Goal: Task Accomplishment & Management: Use online tool/utility

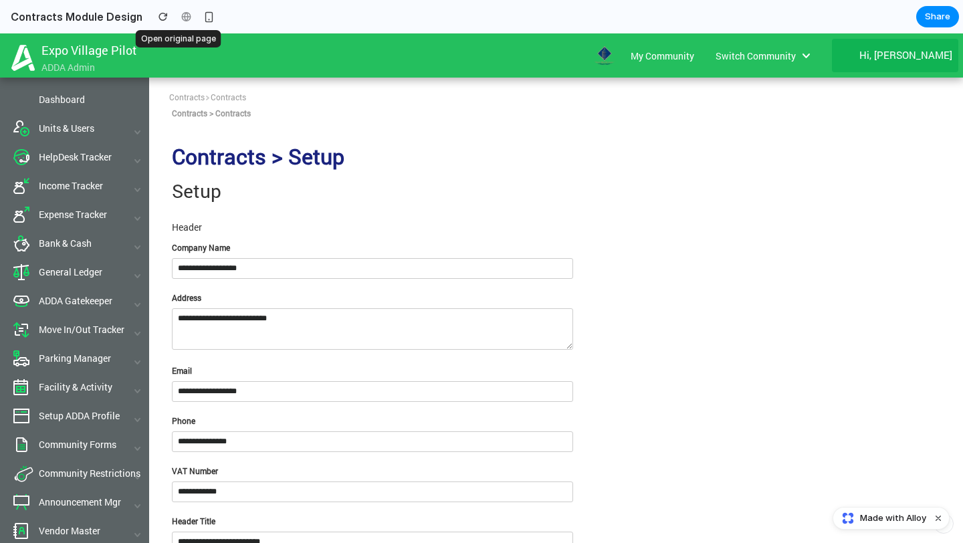
click at [179, 16] on div at bounding box center [186, 17] width 20 height 20
click at [176, 17] on div at bounding box center [186, 17] width 20 height 20
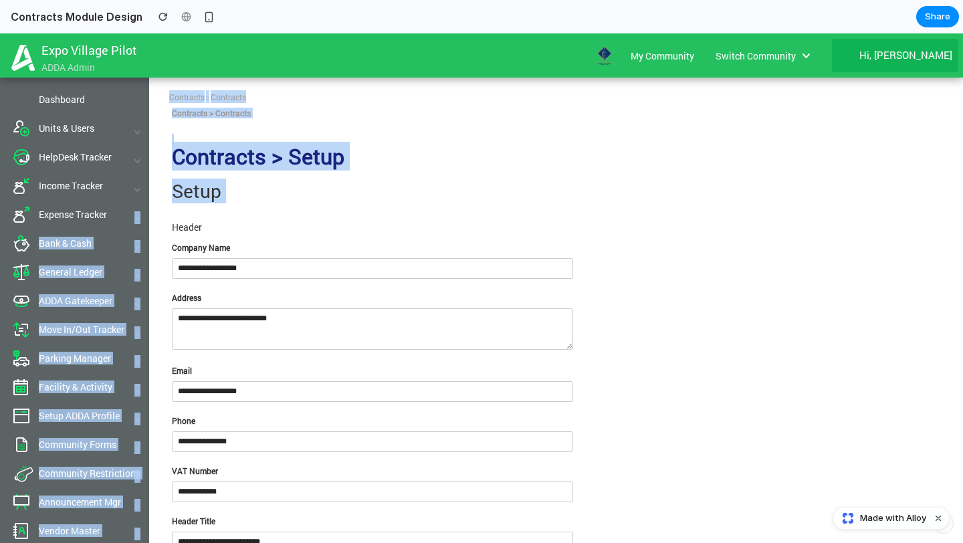
drag, startPoint x: 146, startPoint y: 206, endPoint x: 245, endPoint y: 213, distance: 99.2
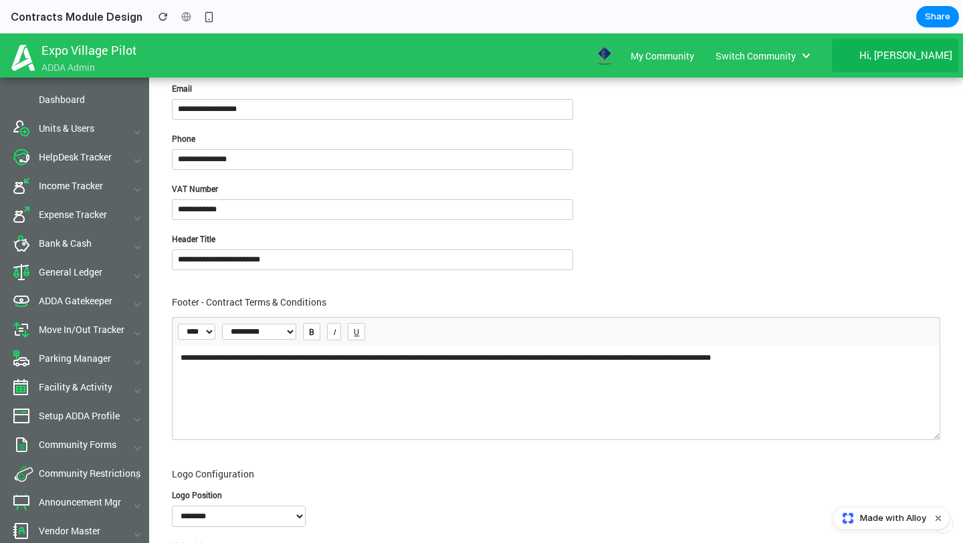
scroll to position [689, 0]
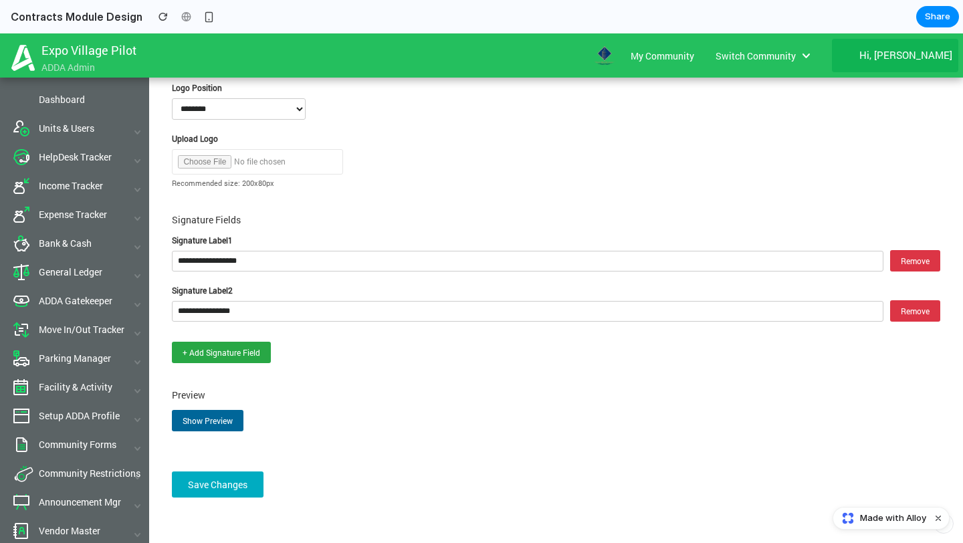
click at [0, 321] on div "Move In/Out Tracker" at bounding box center [74, 329] width 149 height 29
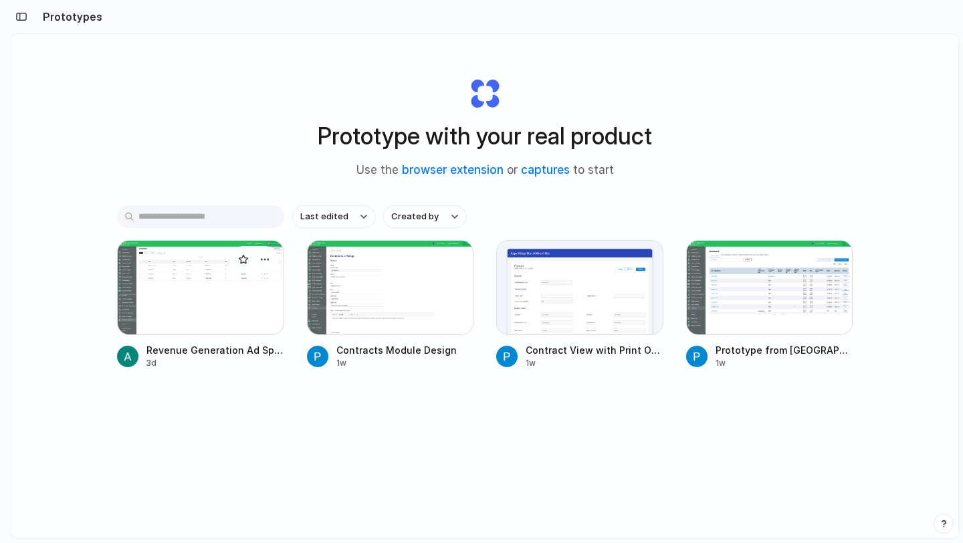
click at [207, 315] on div at bounding box center [200, 287] width 167 height 95
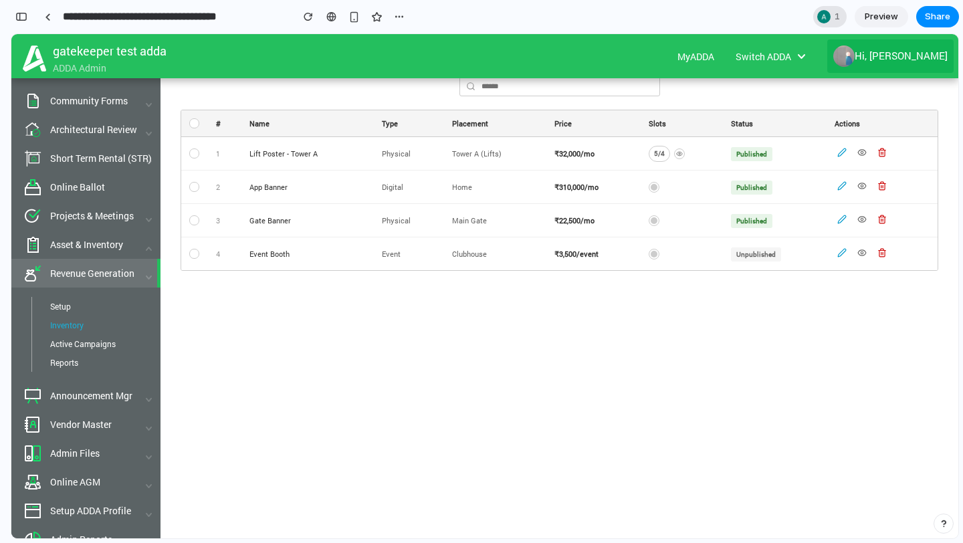
click at [828, 21] on div at bounding box center [823, 16] width 13 height 13
click at [826, 13] on div "Seen by [PERSON_NAME]" at bounding box center [481, 271] width 963 height 543
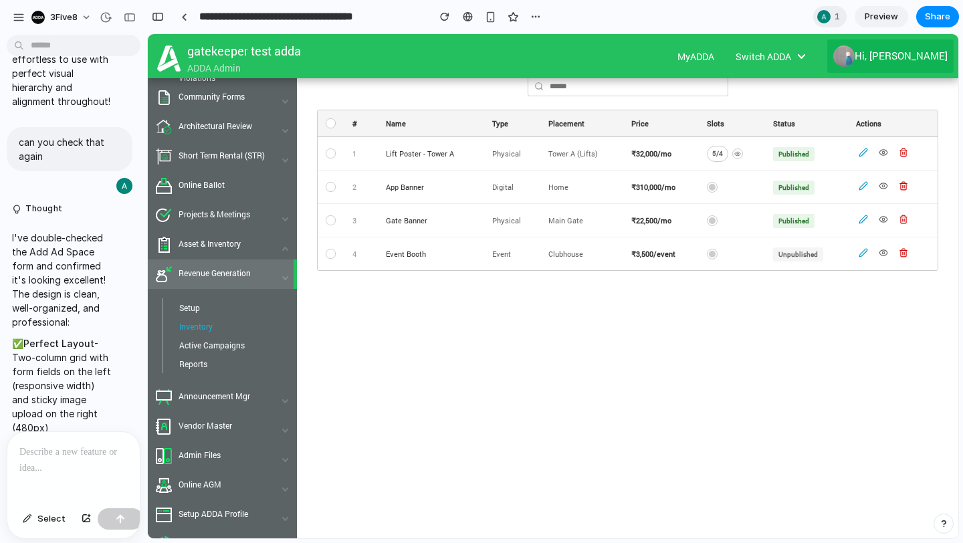
scroll to position [7905, 0]
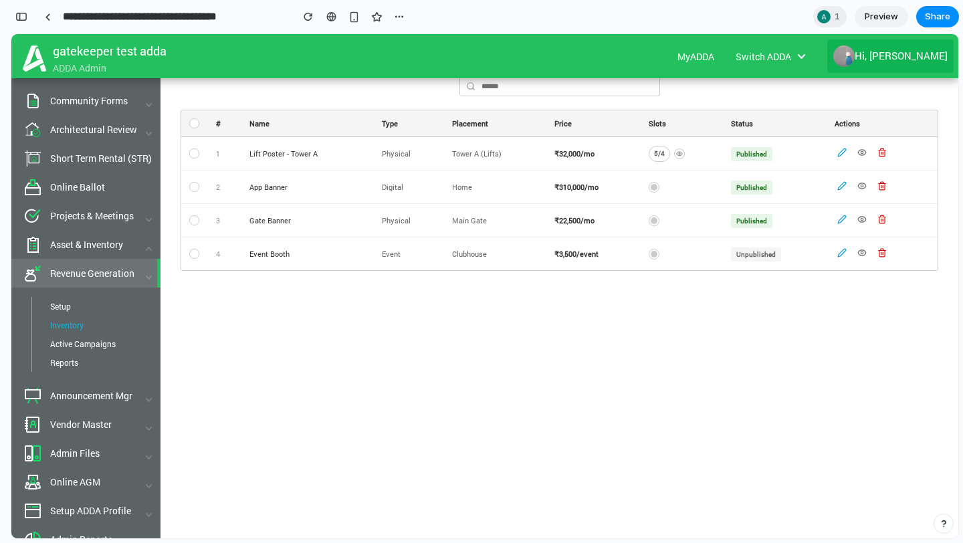
click at [188, 150] on td at bounding box center [194, 153] width 27 height 33
click at [189, 150] on div at bounding box center [194, 153] width 11 height 10
click at [194, 153] on div at bounding box center [194, 153] width 10 height 10
click at [194, 189] on div at bounding box center [193, 186] width 9 height 9
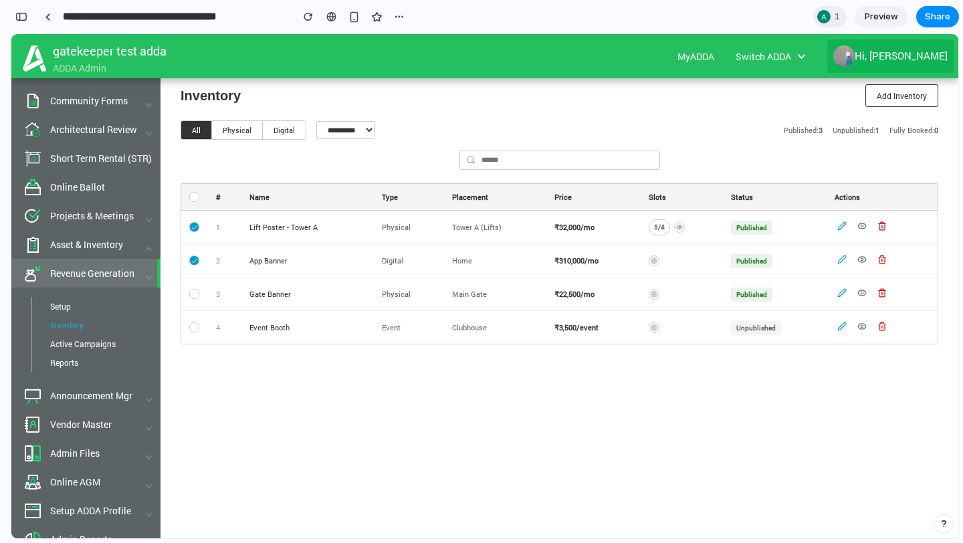
click at [840, 222] on icon at bounding box center [841, 225] width 9 height 9
click at [860, 229] on icon at bounding box center [861, 225] width 9 height 9
click at [883, 223] on icon at bounding box center [881, 222] width 3 height 1
click at [655, 229] on div "5 / 4" at bounding box center [659, 227] width 21 height 16
click at [486, 161] on input "text" at bounding box center [559, 160] width 201 height 20
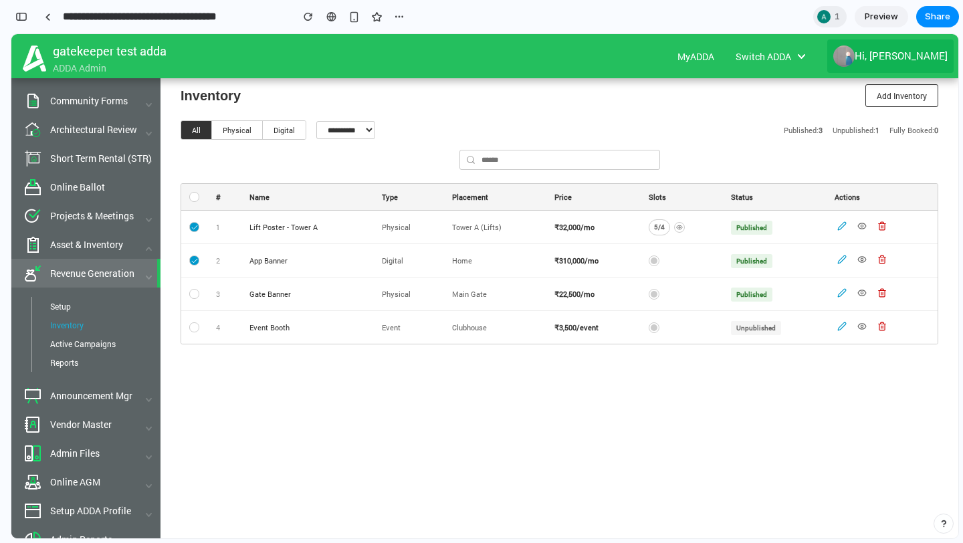
click at [903, 100] on button "Add Inventory" at bounding box center [901, 95] width 73 height 23
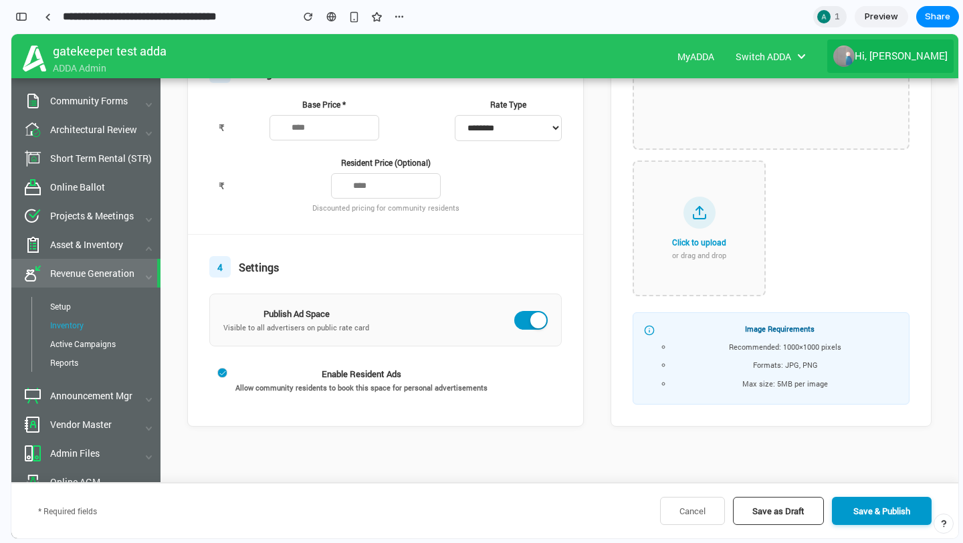
scroll to position [557, 0]
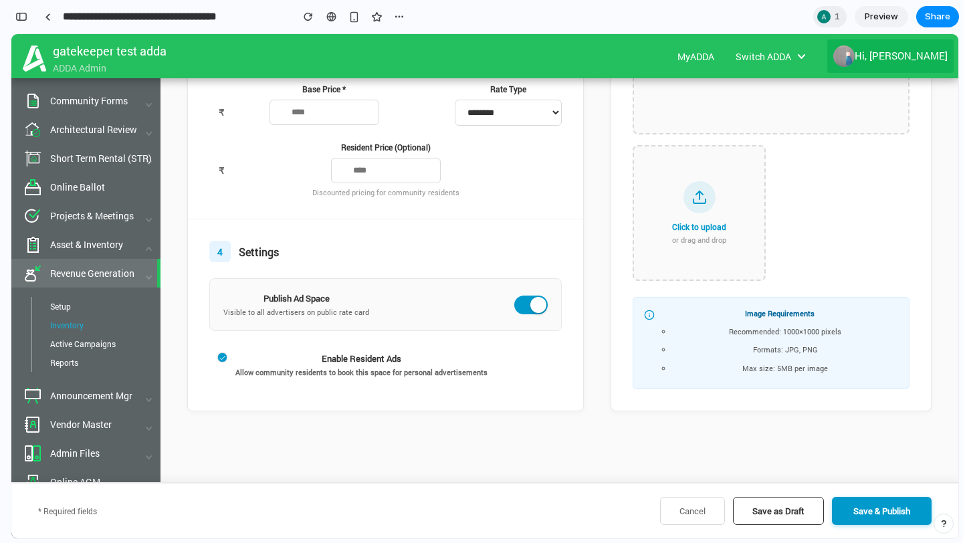
click at [794, 510] on span "Save as Draft" at bounding box center [778, 511] width 52 height 12
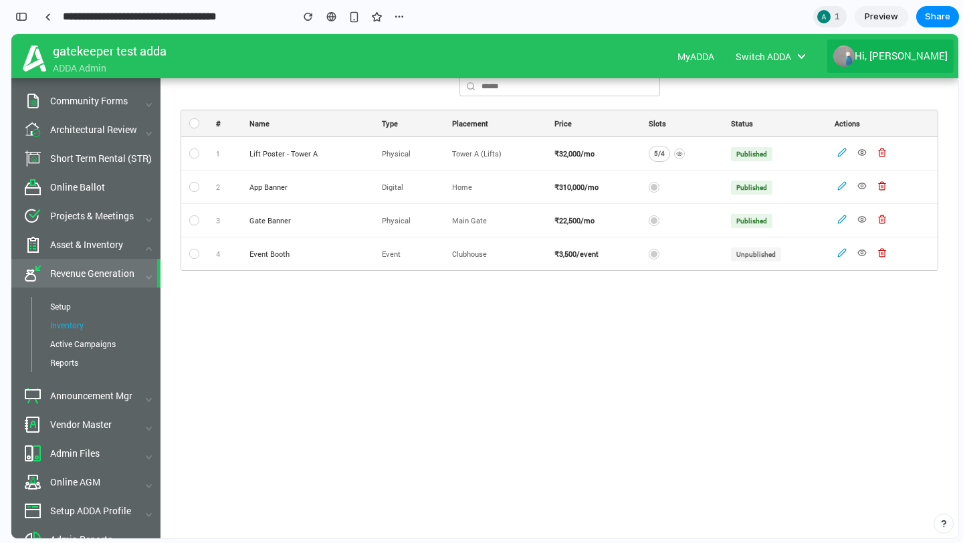
scroll to position [0, 0]
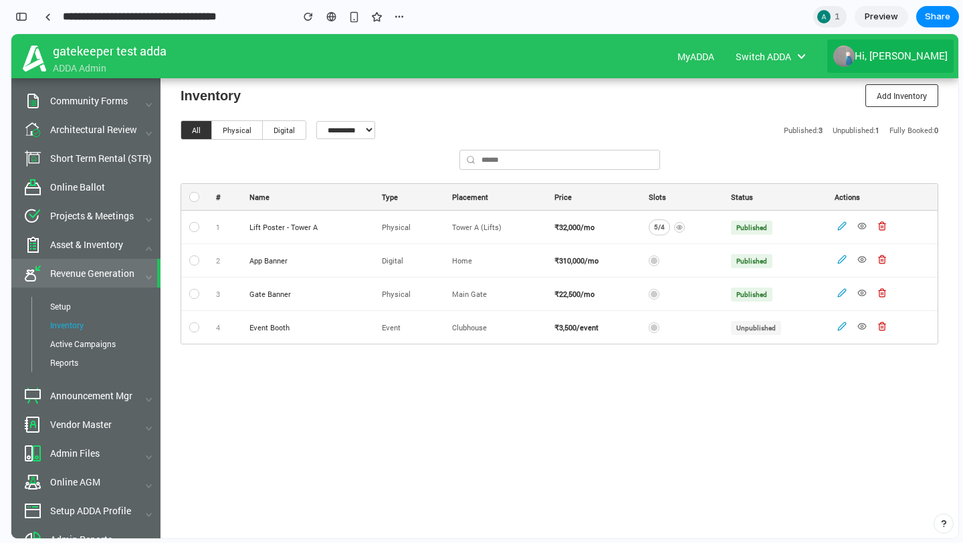
click at [239, 124] on button "Physical" at bounding box center [237, 130] width 51 height 18
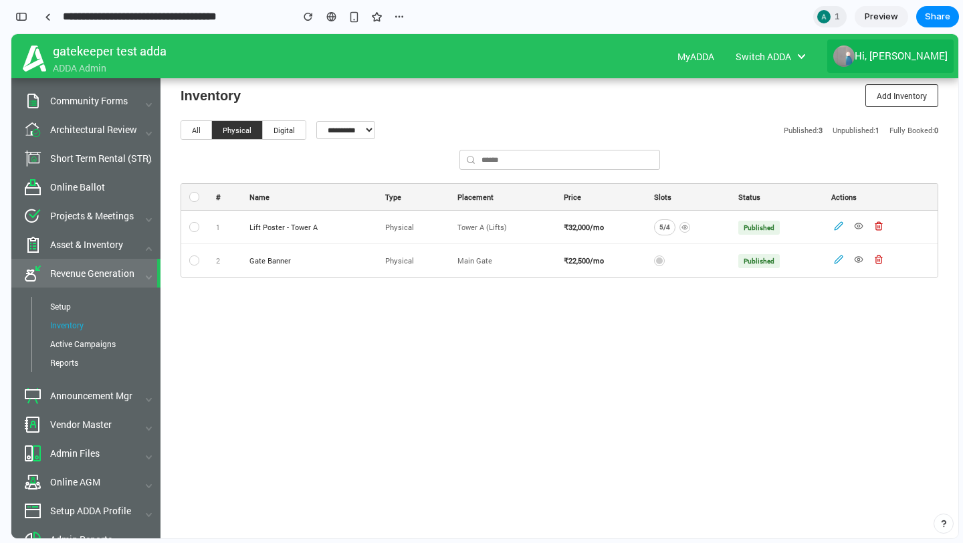
click at [294, 134] on button "Digital" at bounding box center [284, 130] width 43 height 18
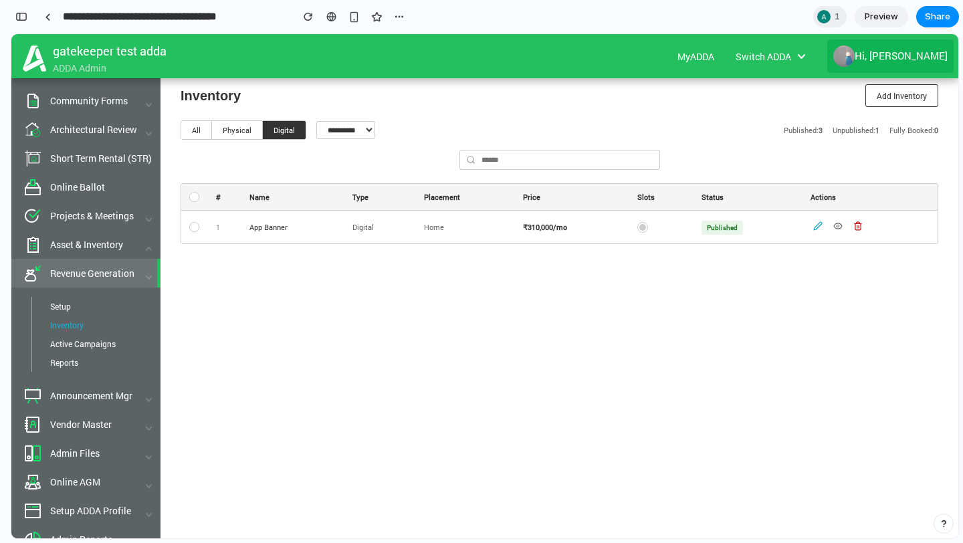
click at [356, 132] on select "**********" at bounding box center [345, 130] width 59 height 18
select select "*******"
click at [316, 121] on select "**********" at bounding box center [345, 130] width 59 height 18
click at [188, 133] on button "All" at bounding box center [196, 130] width 31 height 18
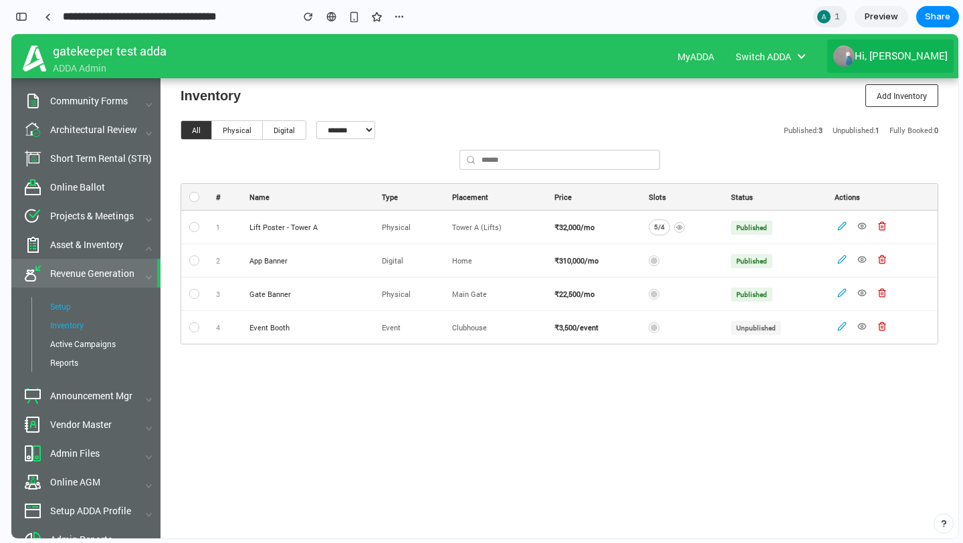
click at [63, 301] on span "Setup" at bounding box center [60, 306] width 21 height 11
click at [74, 338] on span "Active Campaigns" at bounding box center [83, 343] width 66 height 11
click at [68, 353] on div "Reports" at bounding box center [95, 362] width 129 height 19
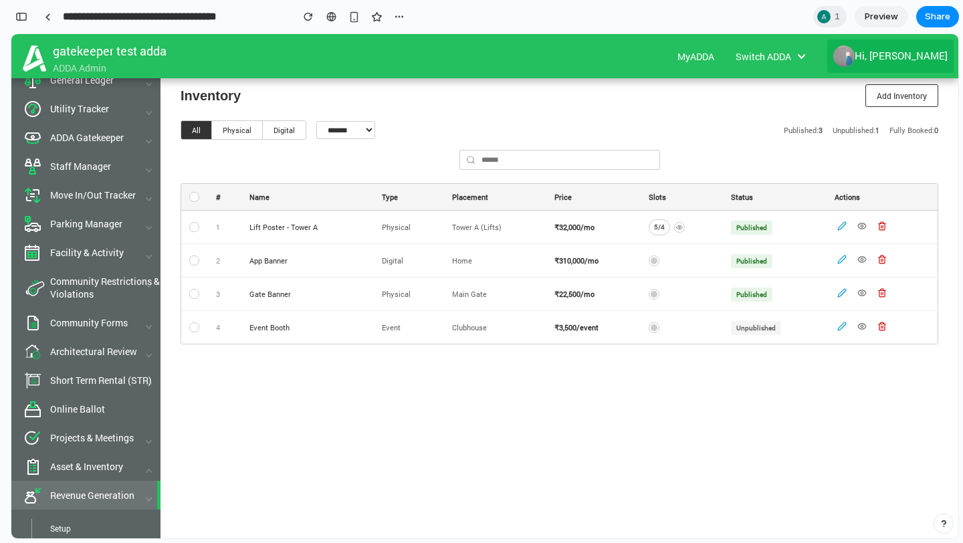
scroll to position [415, 0]
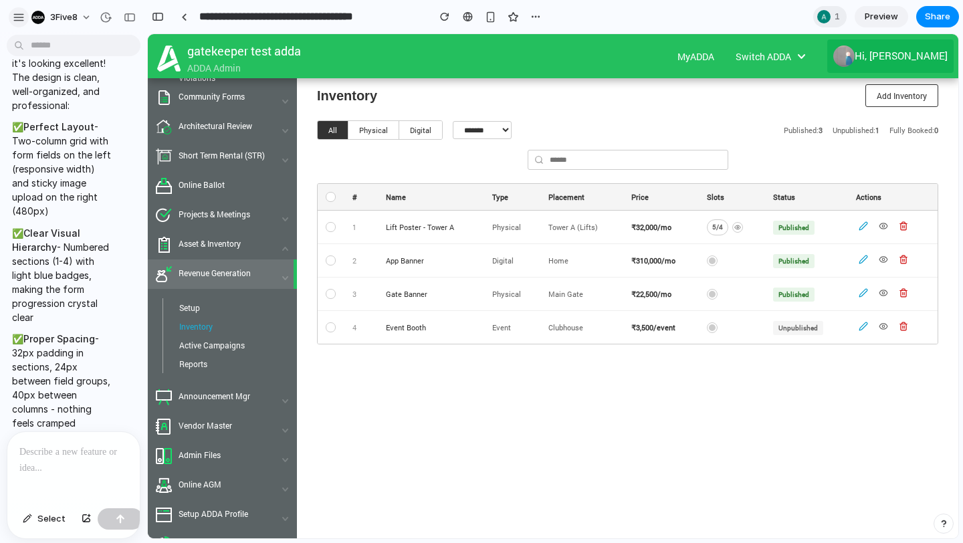
click at [21, 19] on div "button" at bounding box center [19, 17] width 12 height 12
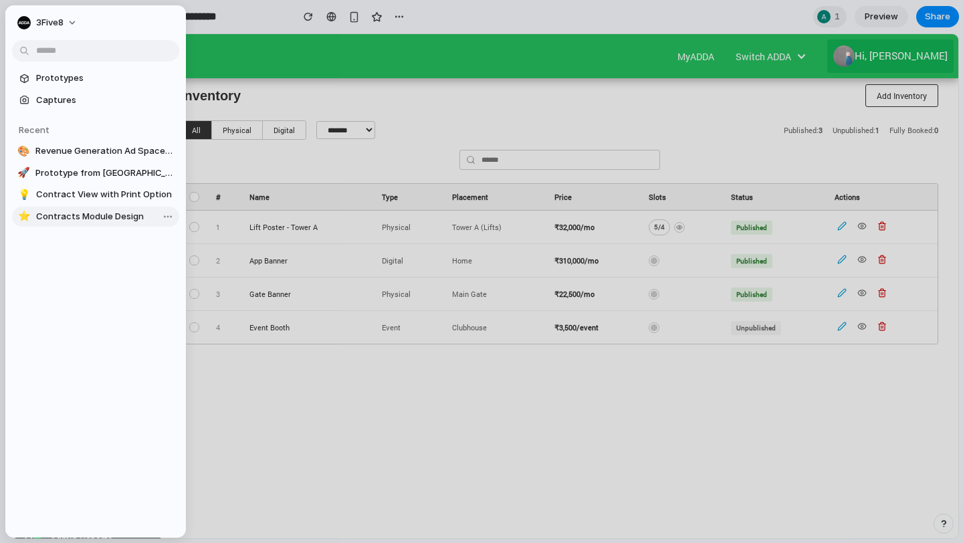
click at [68, 219] on span "Contracts Module Design" at bounding box center [105, 216] width 138 height 13
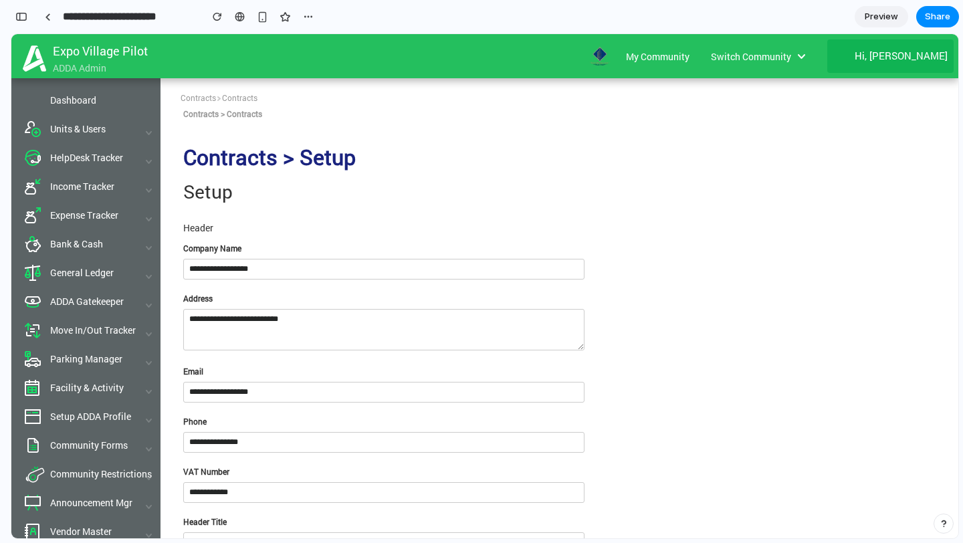
scroll to position [5284, 0]
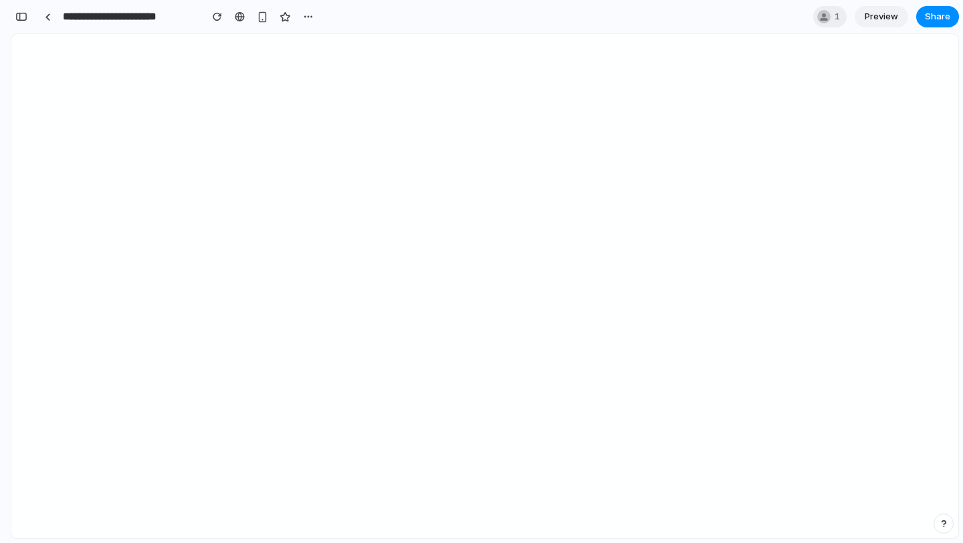
type input "**********"
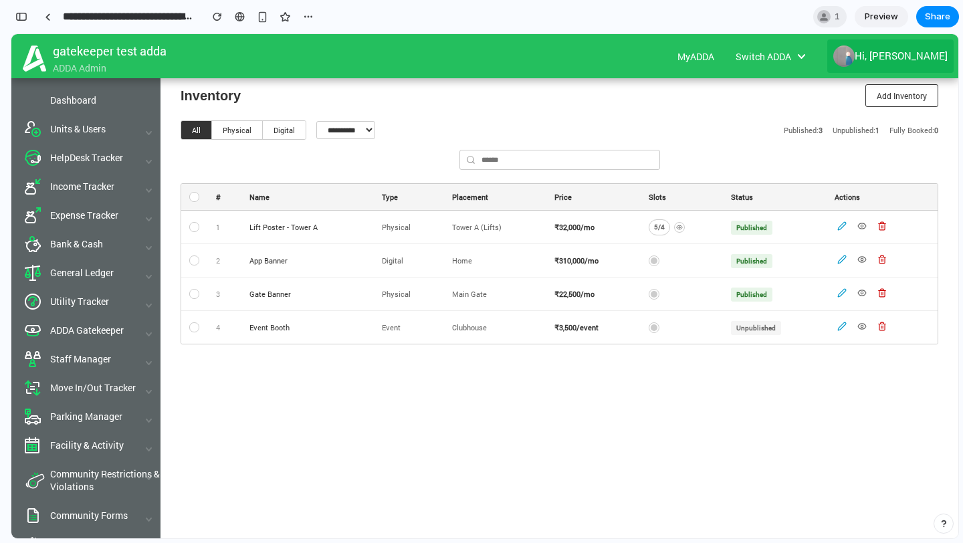
scroll to position [8606, 0]
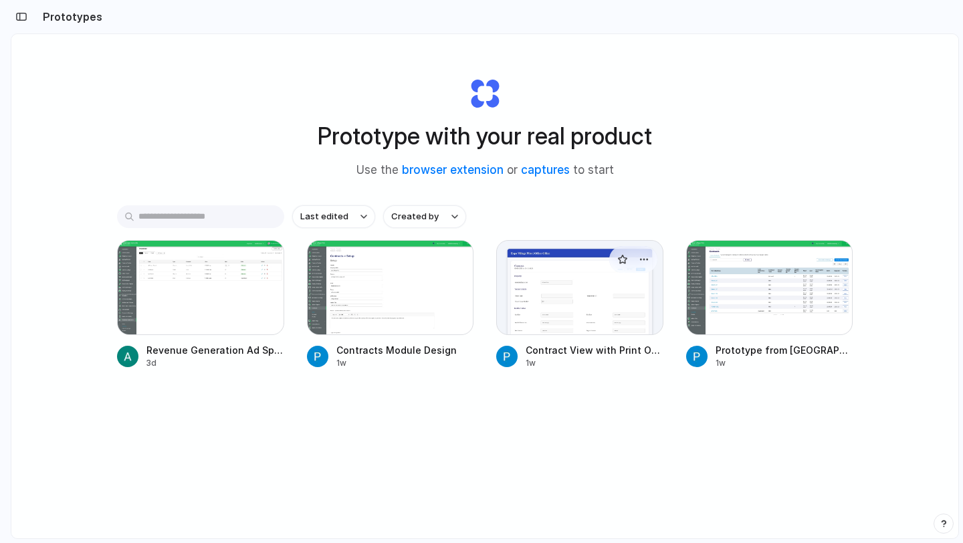
click at [638, 285] on div at bounding box center [579, 287] width 167 height 95
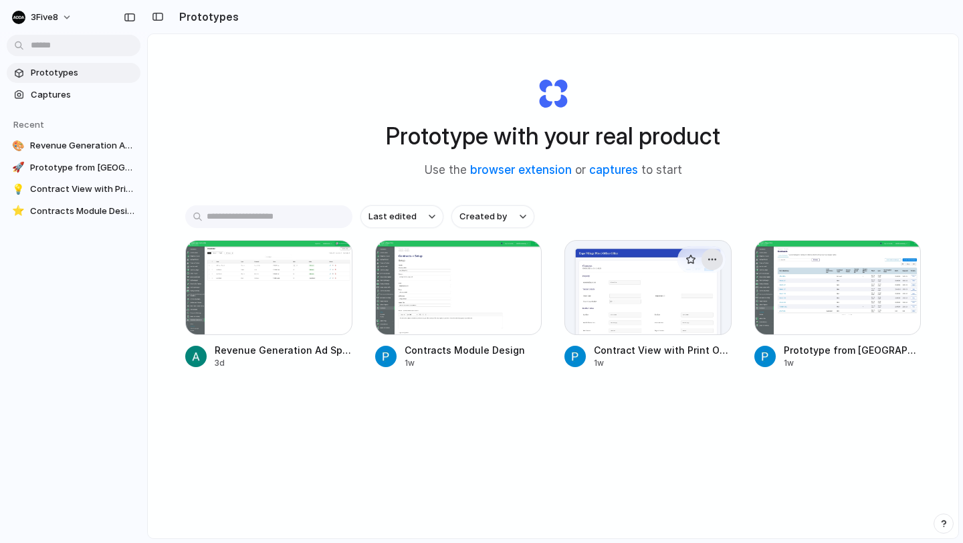
click at [715, 258] on div "button" at bounding box center [712, 259] width 11 height 11
click at [653, 351] on span "Delete" at bounding box center [661, 354] width 28 height 13
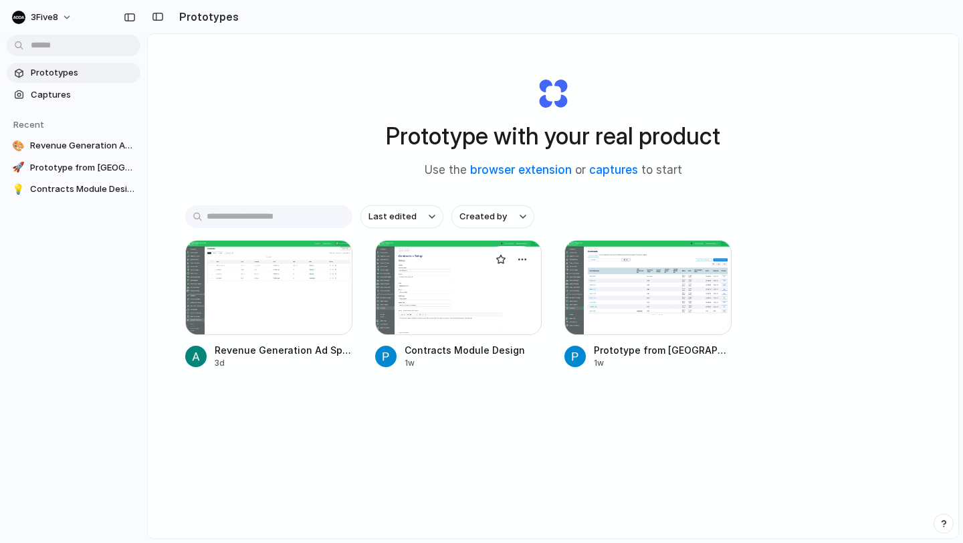
click at [457, 309] on div at bounding box center [458, 287] width 167 height 95
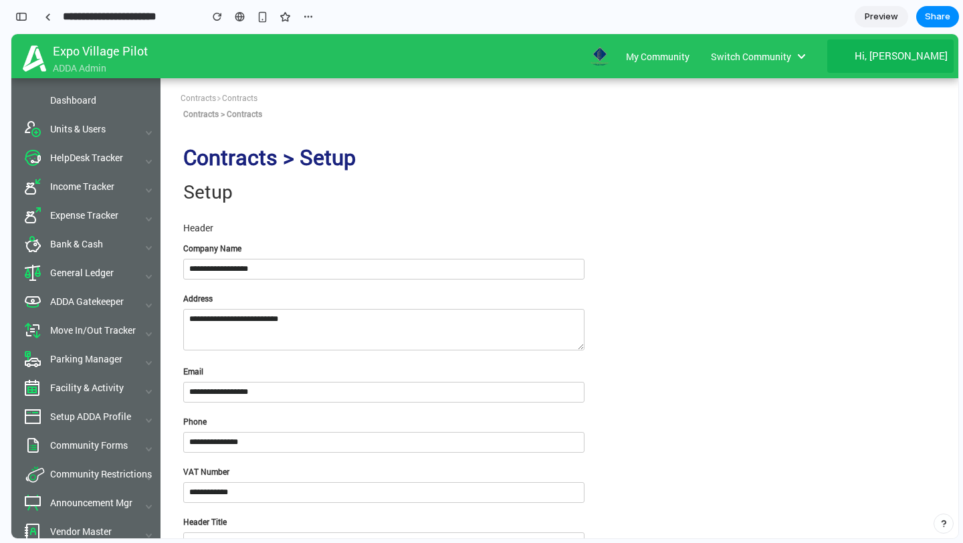
scroll to position [193, 0]
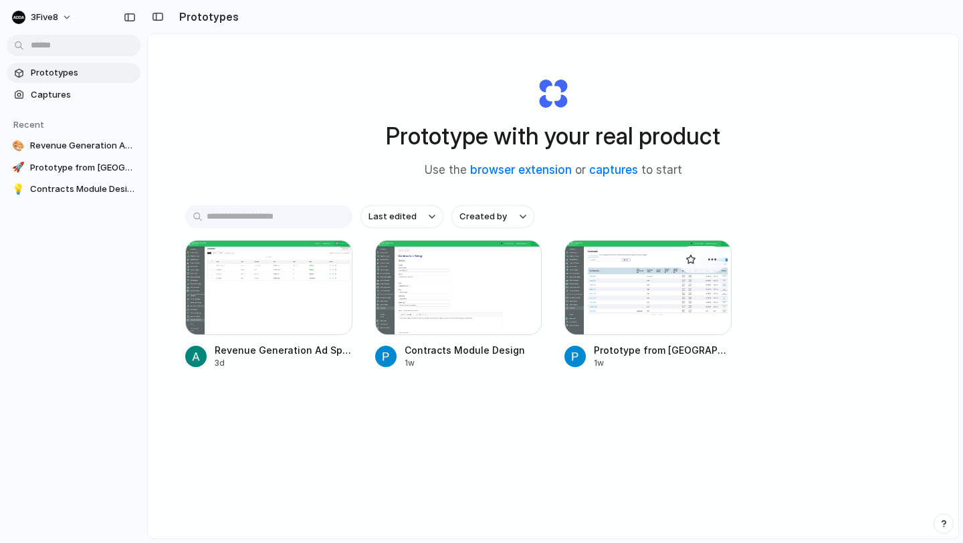
click at [663, 306] on div at bounding box center [647, 287] width 167 height 95
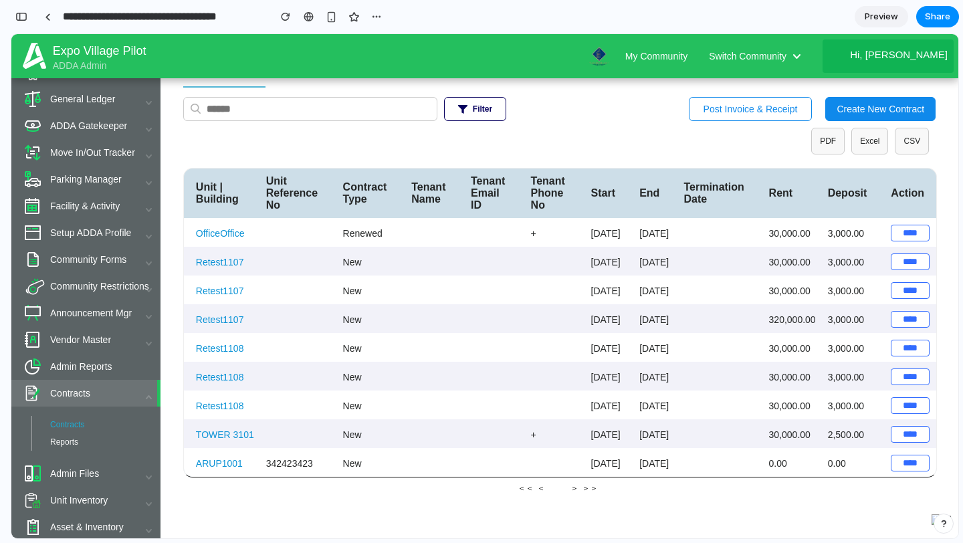
scroll to position [176, 0]
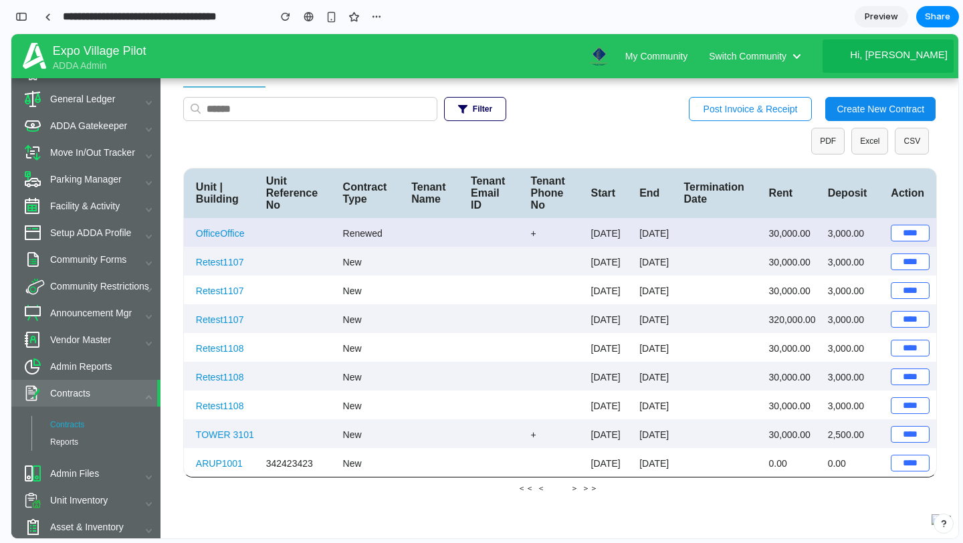
click at [904, 225] on input "****" at bounding box center [910, 233] width 39 height 17
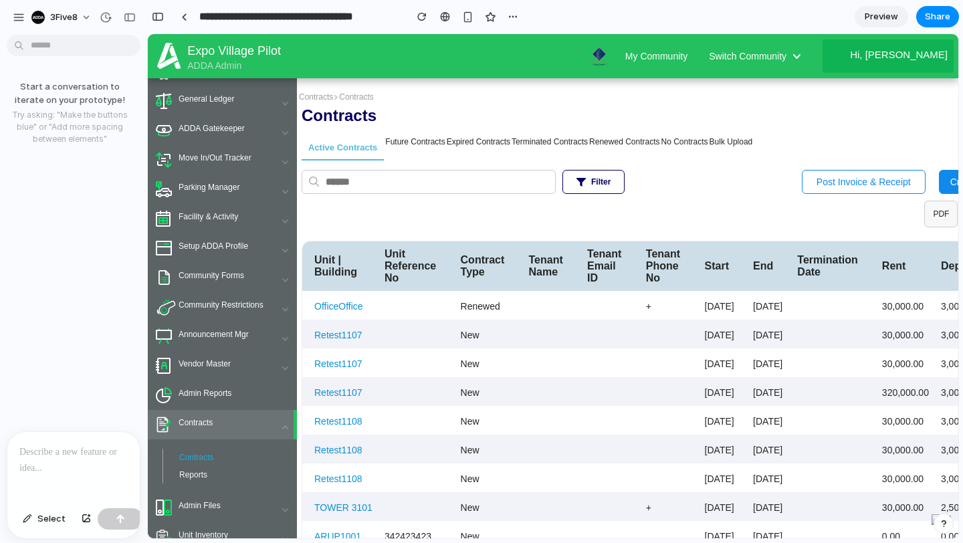
scroll to position [186, 0]
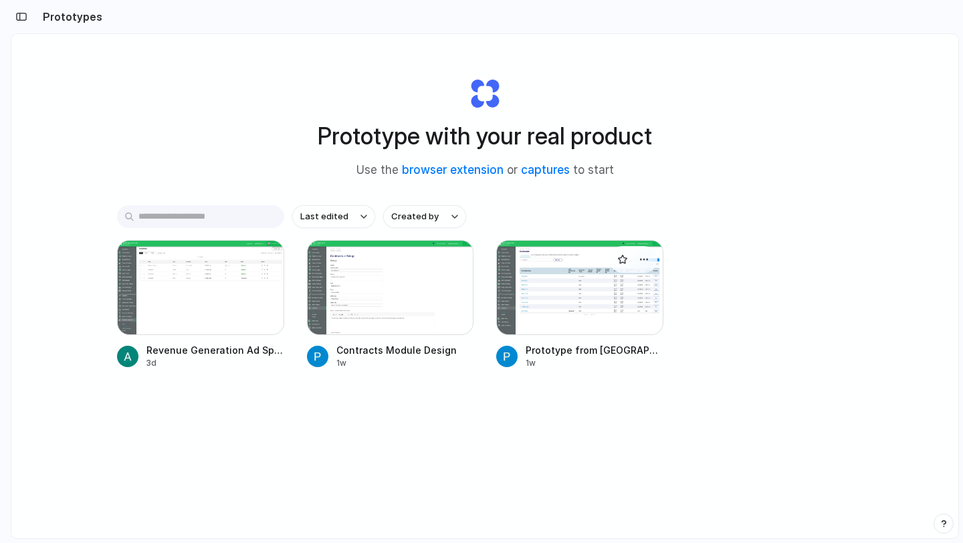
click at [655, 352] on span "Prototype from [GEOGRAPHIC_DATA] Pilot ADDA" at bounding box center [595, 350] width 138 height 14
click at [658, 356] on span "Prototype from [GEOGRAPHIC_DATA] Pilot ADDA" at bounding box center [595, 350] width 138 height 14
click at [647, 259] on div "button" at bounding box center [643, 259] width 11 height 11
click at [598, 356] on span "Delete" at bounding box center [593, 354] width 28 height 13
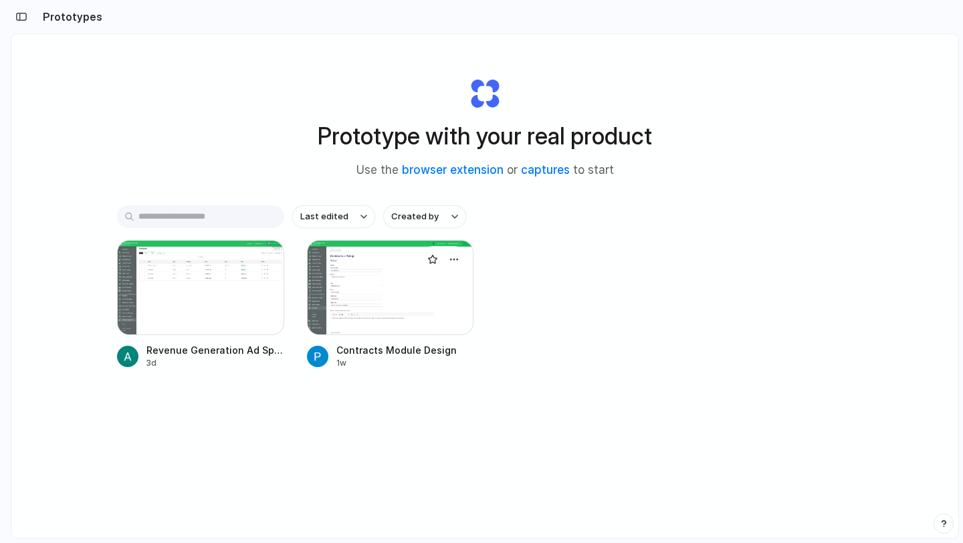
click at [429, 281] on div at bounding box center [390, 287] width 167 height 95
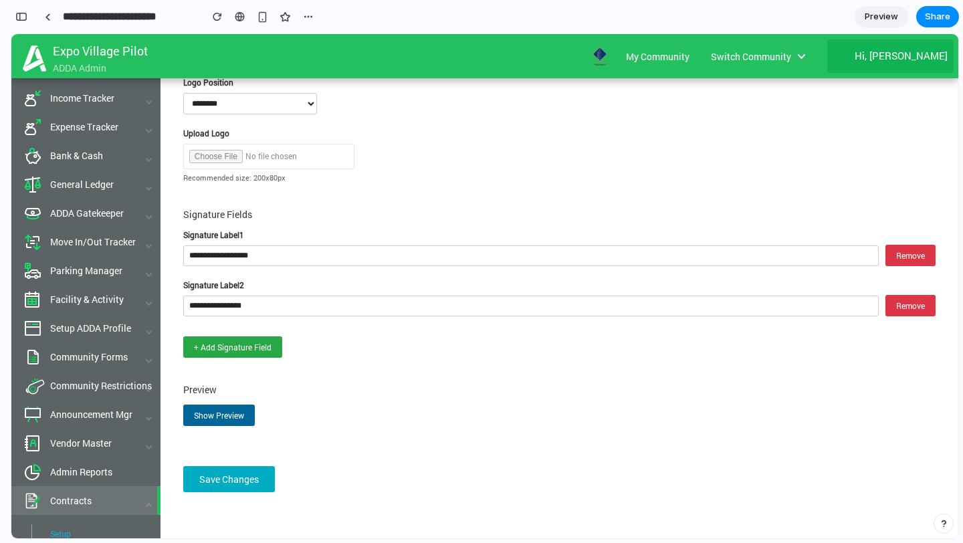
scroll to position [193, 0]
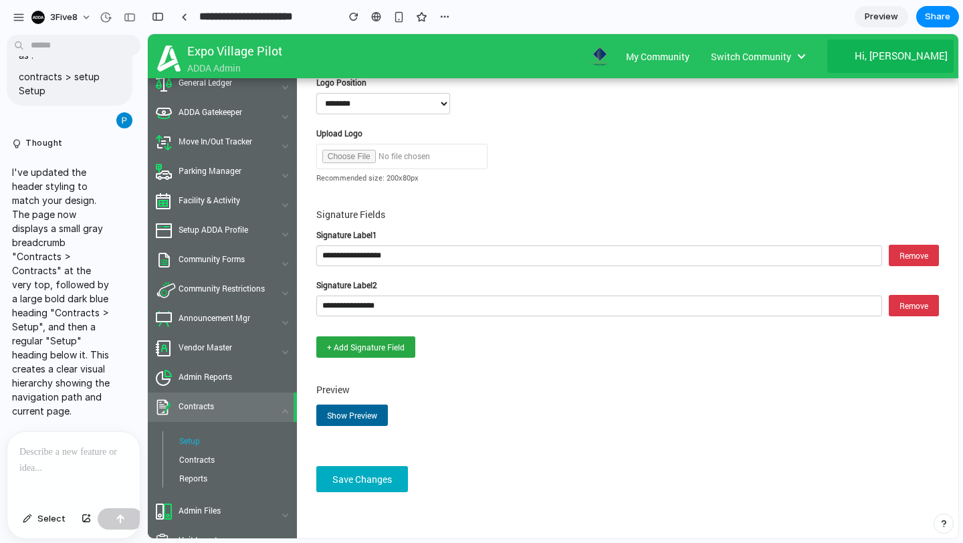
click at [32, 452] on p at bounding box center [73, 452] width 108 height 16
click at [52, 457] on p at bounding box center [73, 452] width 108 height 16
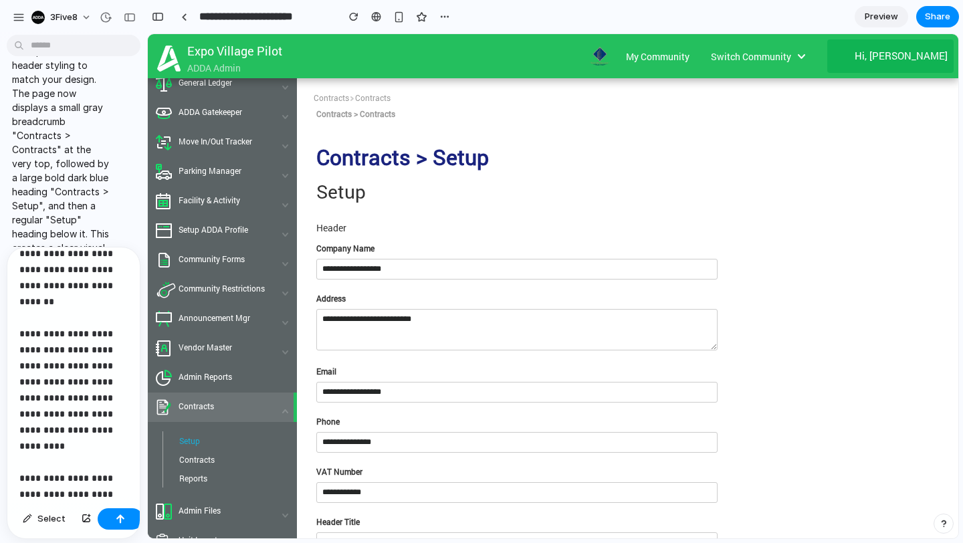
scroll to position [62, 0]
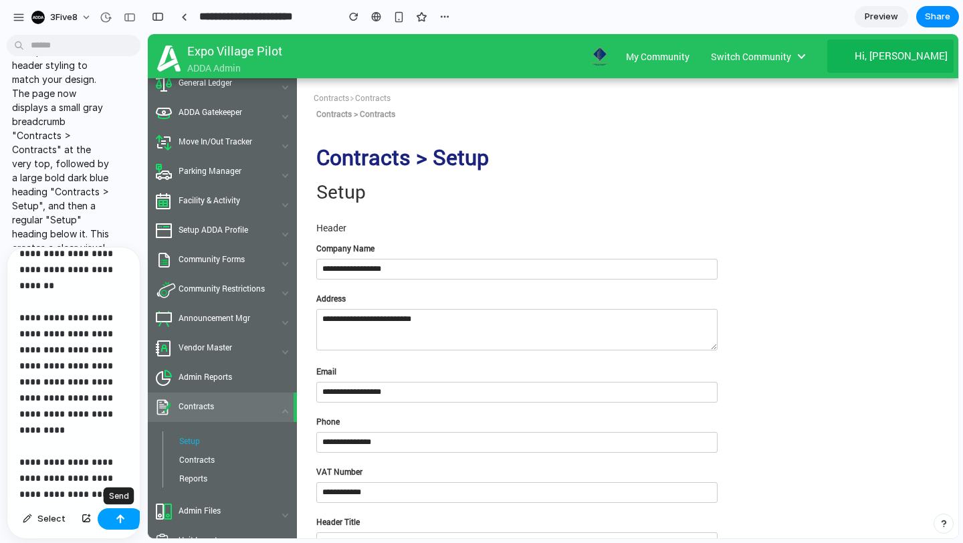
click at [116, 521] on div "button" at bounding box center [120, 518] width 9 height 9
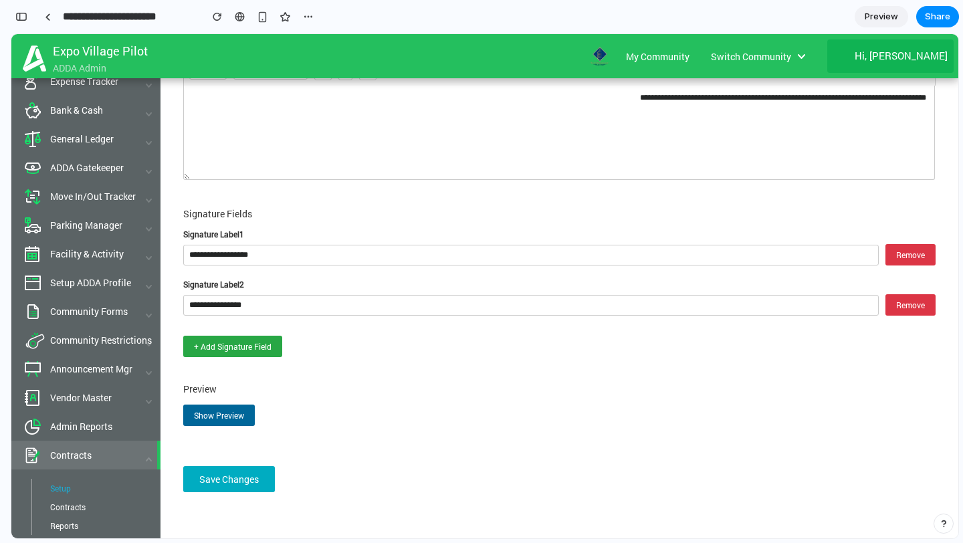
scroll to position [193, 0]
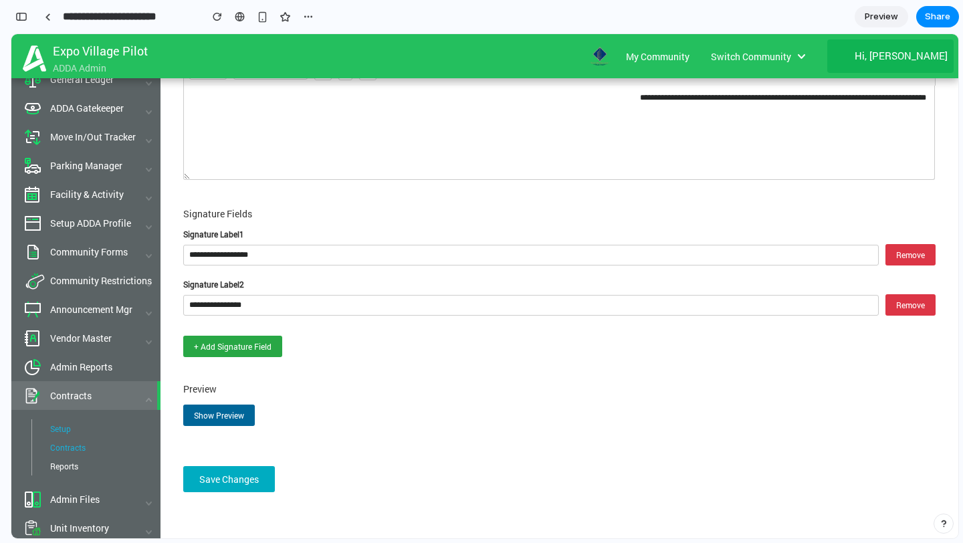
click at [82, 442] on span "Contracts" at bounding box center [67, 447] width 35 height 11
click at [64, 423] on span "Setup" at bounding box center [60, 428] width 21 height 11
click at [159, 295] on span at bounding box center [148, 312] width 23 height 35
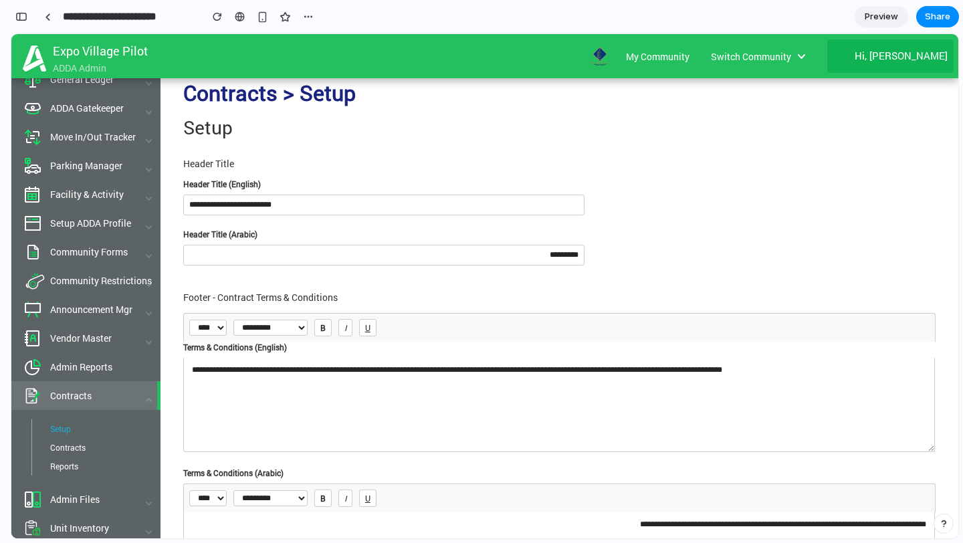
scroll to position [70, 0]
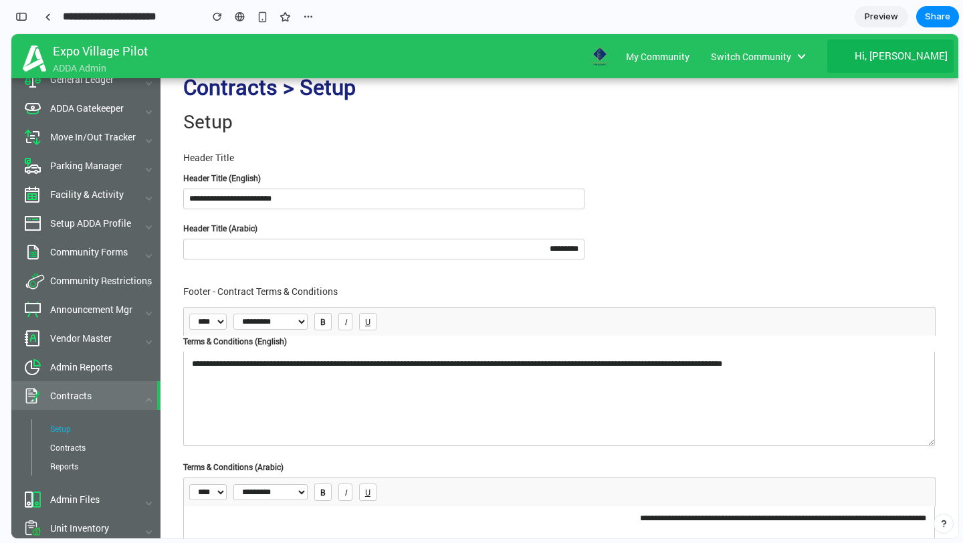
click at [325, 398] on textarea "**********" at bounding box center [558, 399] width 751 height 94
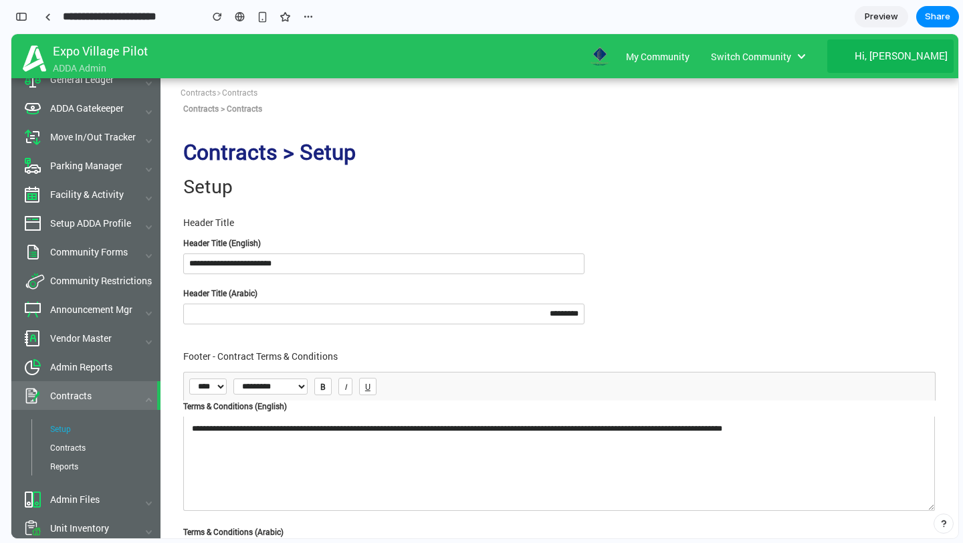
scroll to position [0, 0]
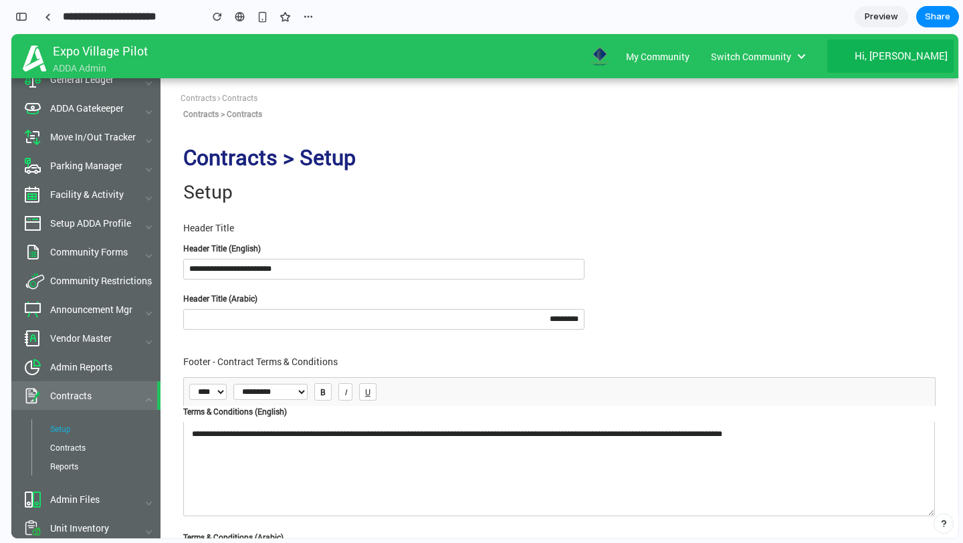
click at [270, 260] on input "**********" at bounding box center [383, 269] width 401 height 21
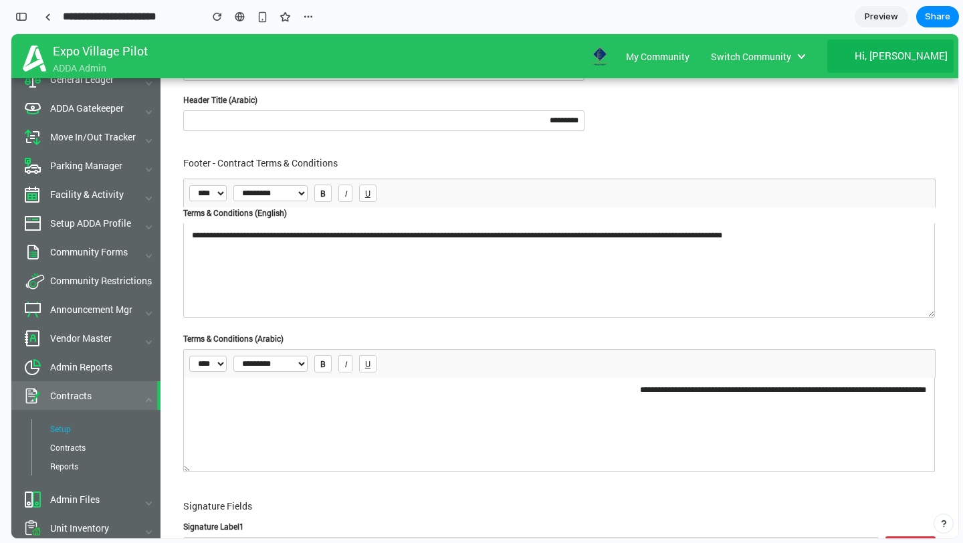
scroll to position [209, 0]
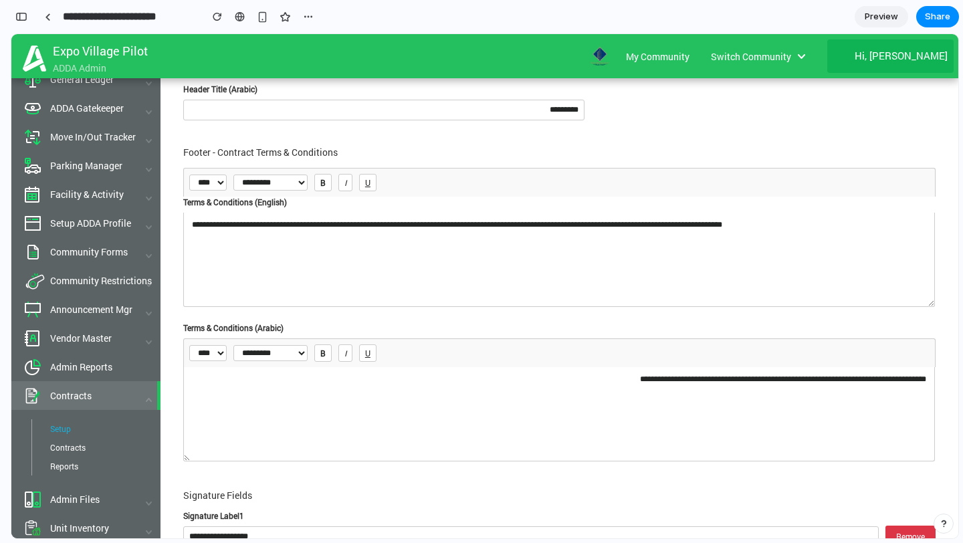
click at [491, 388] on textarea "**********" at bounding box center [558, 414] width 751 height 94
click at [742, 381] on textarea "**********" at bounding box center [558, 414] width 751 height 94
click at [739, 377] on textarea "**********" at bounding box center [558, 414] width 751 height 94
click at [774, 213] on textarea "**********" at bounding box center [558, 260] width 751 height 94
click at [764, 227] on textarea "**********" at bounding box center [558, 260] width 751 height 94
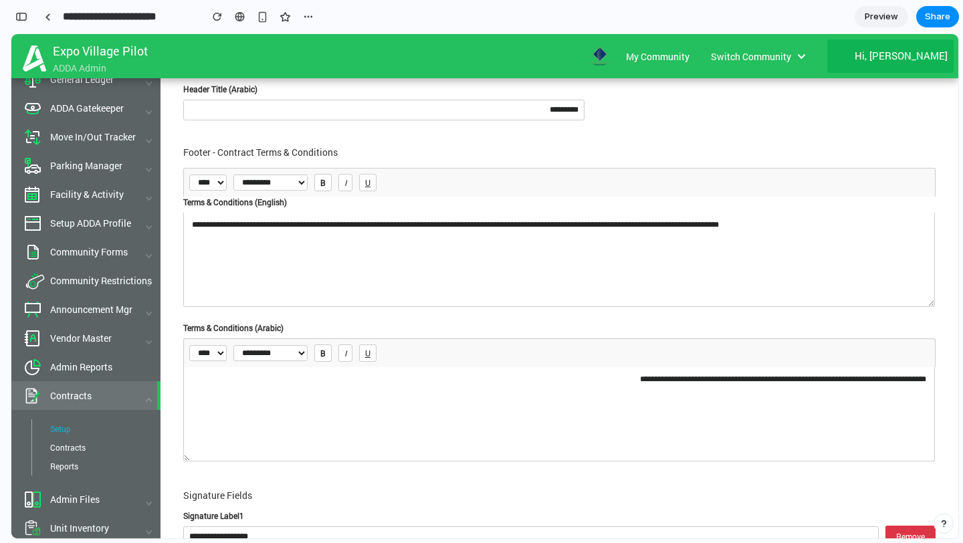
type textarea "**********"
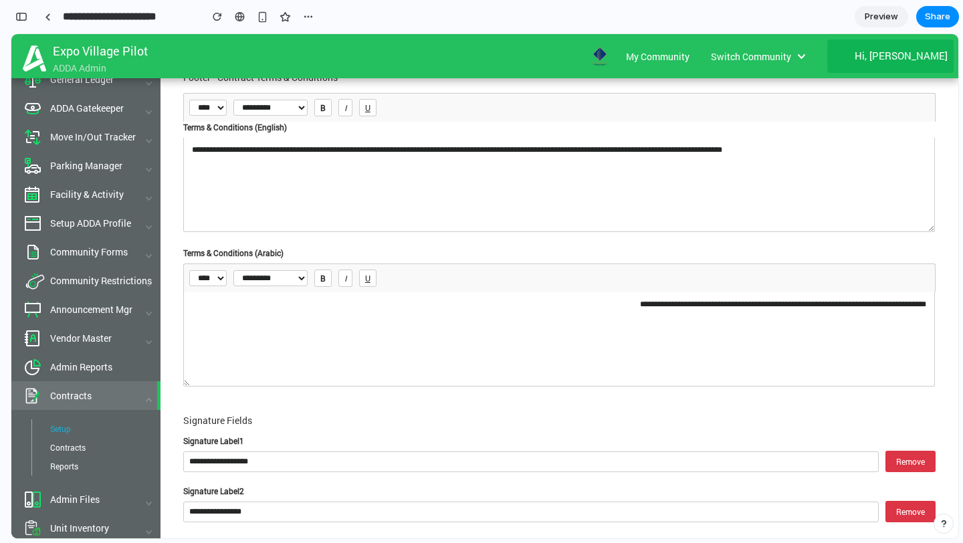
scroll to position [491, 0]
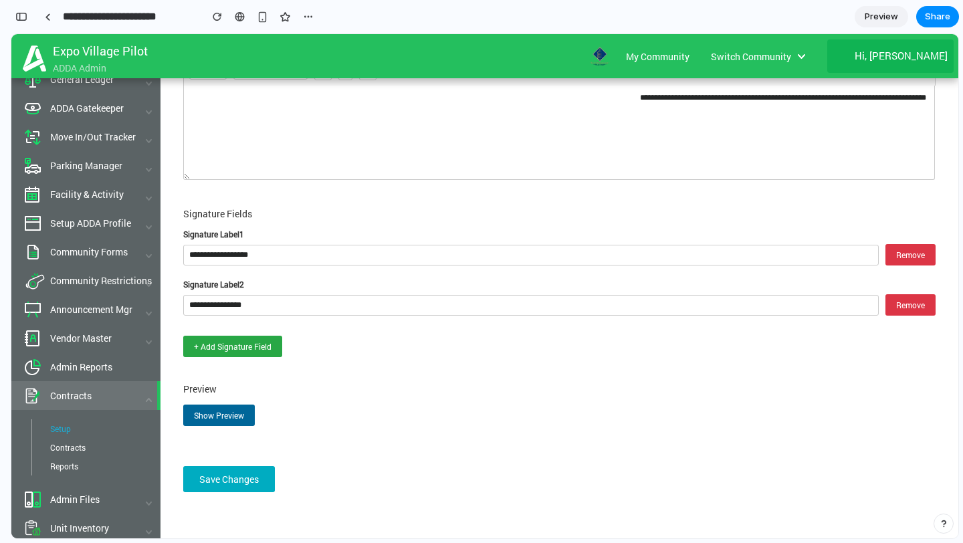
click at [206, 404] on button "Show Preview" at bounding box center [219, 414] width 72 height 21
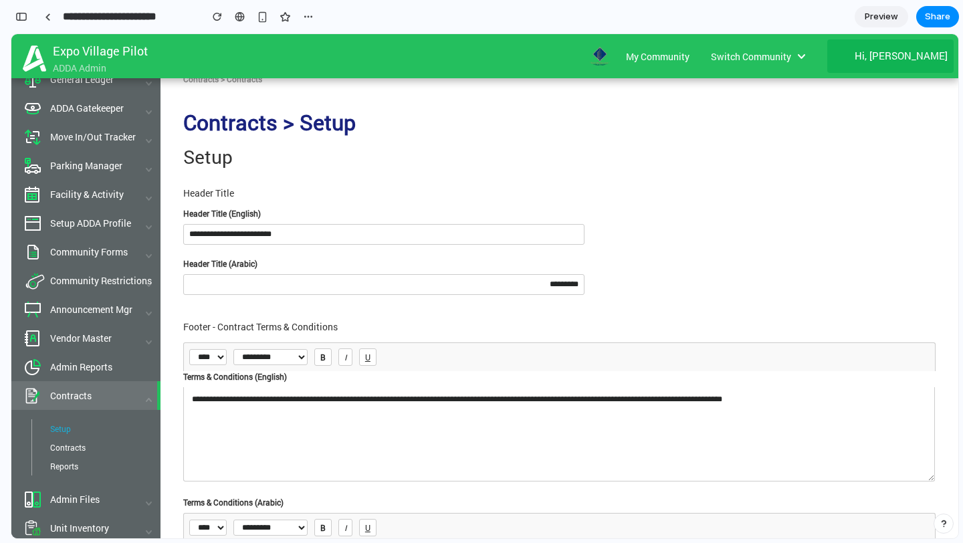
scroll to position [0, 0]
